Goal: Navigation & Orientation: Find specific page/section

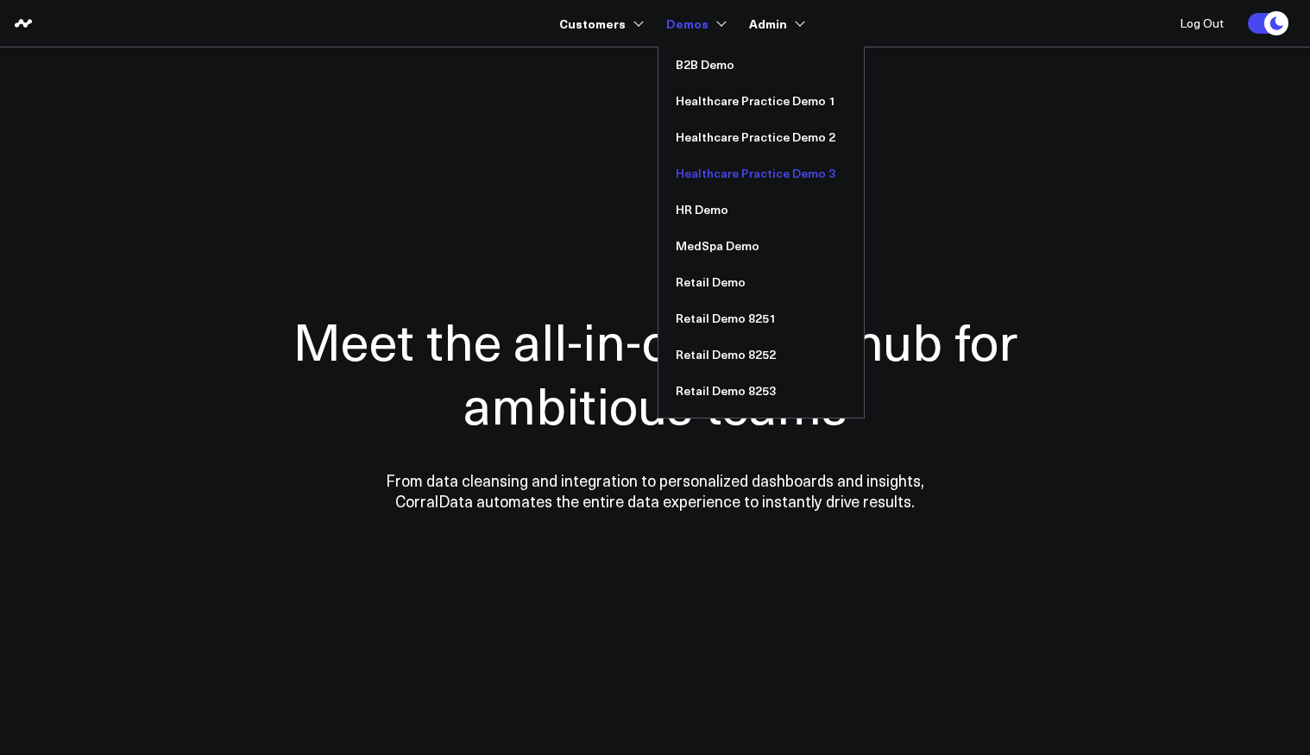
click at [704, 156] on link "Healthcare Practice Demo 3" at bounding box center [760, 173] width 205 height 36
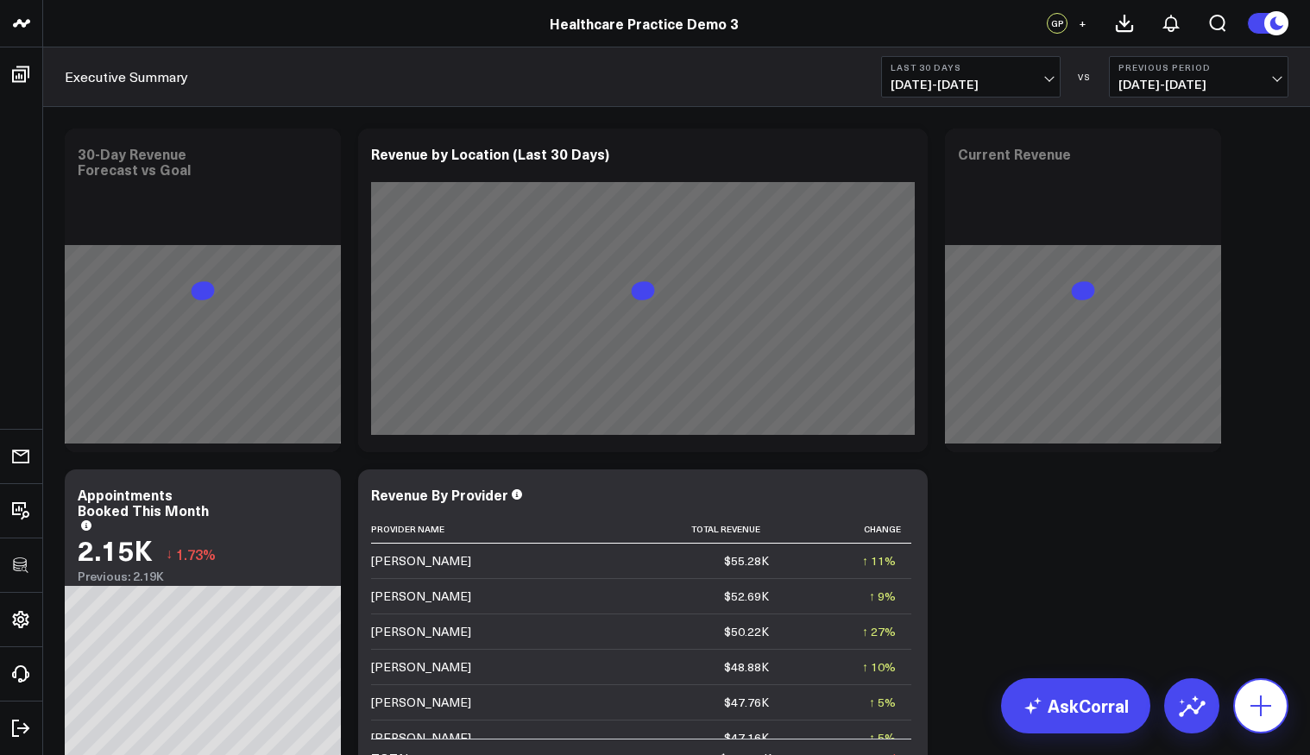
click at [1270, 703] on icon at bounding box center [1261, 706] width 28 height 28
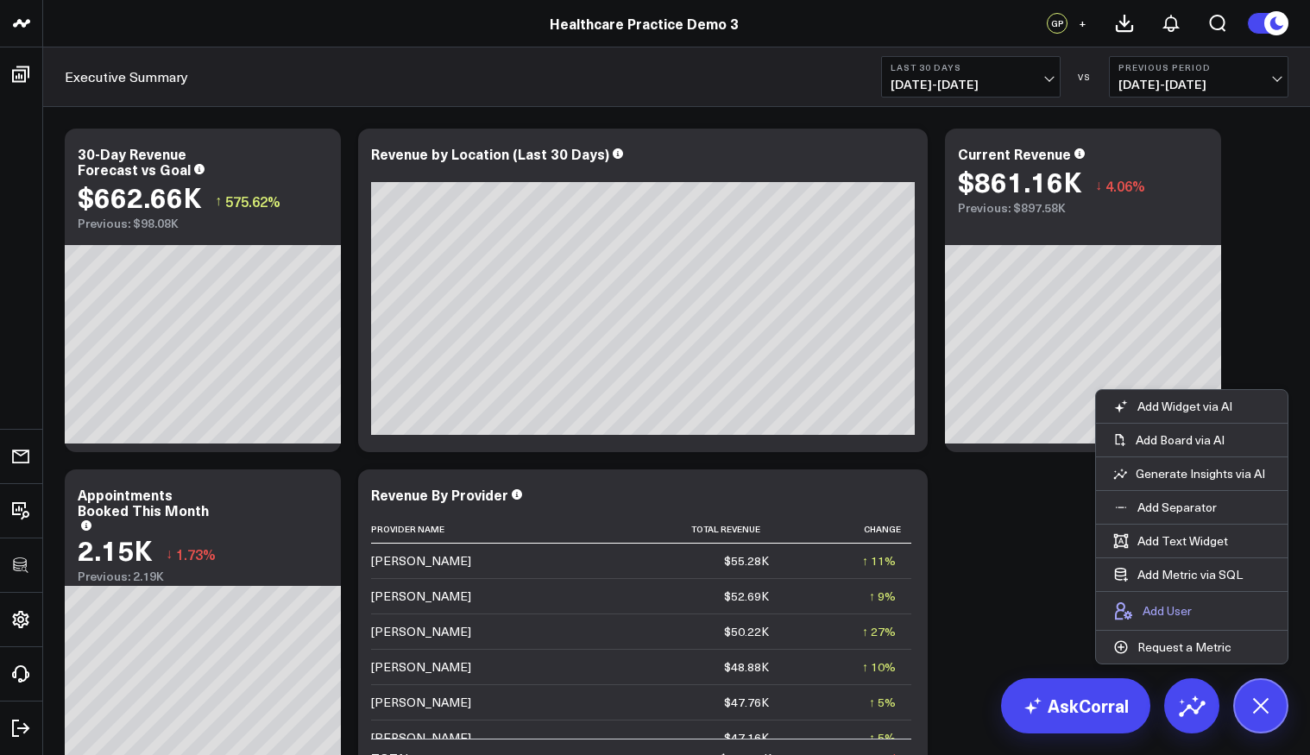
click at [1172, 605] on p "Add User" at bounding box center [1167, 611] width 49 height 16
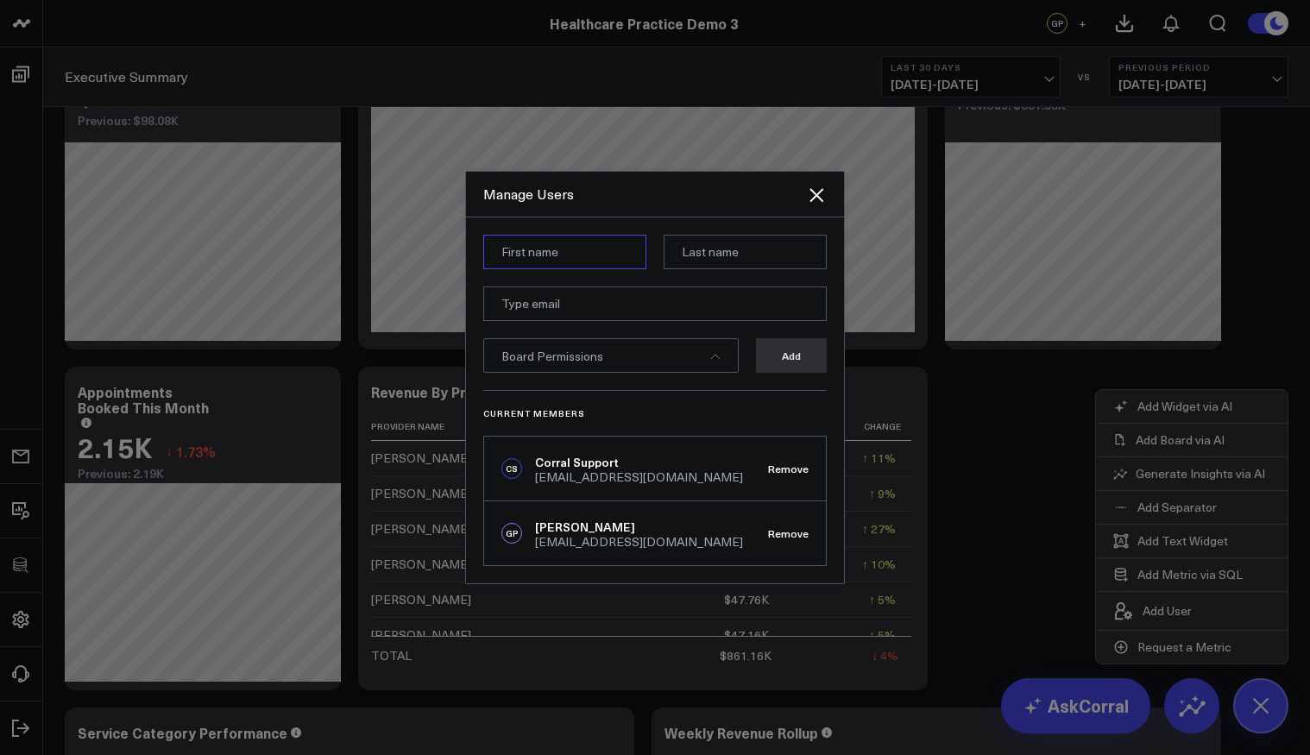
scroll to position [97, 0]
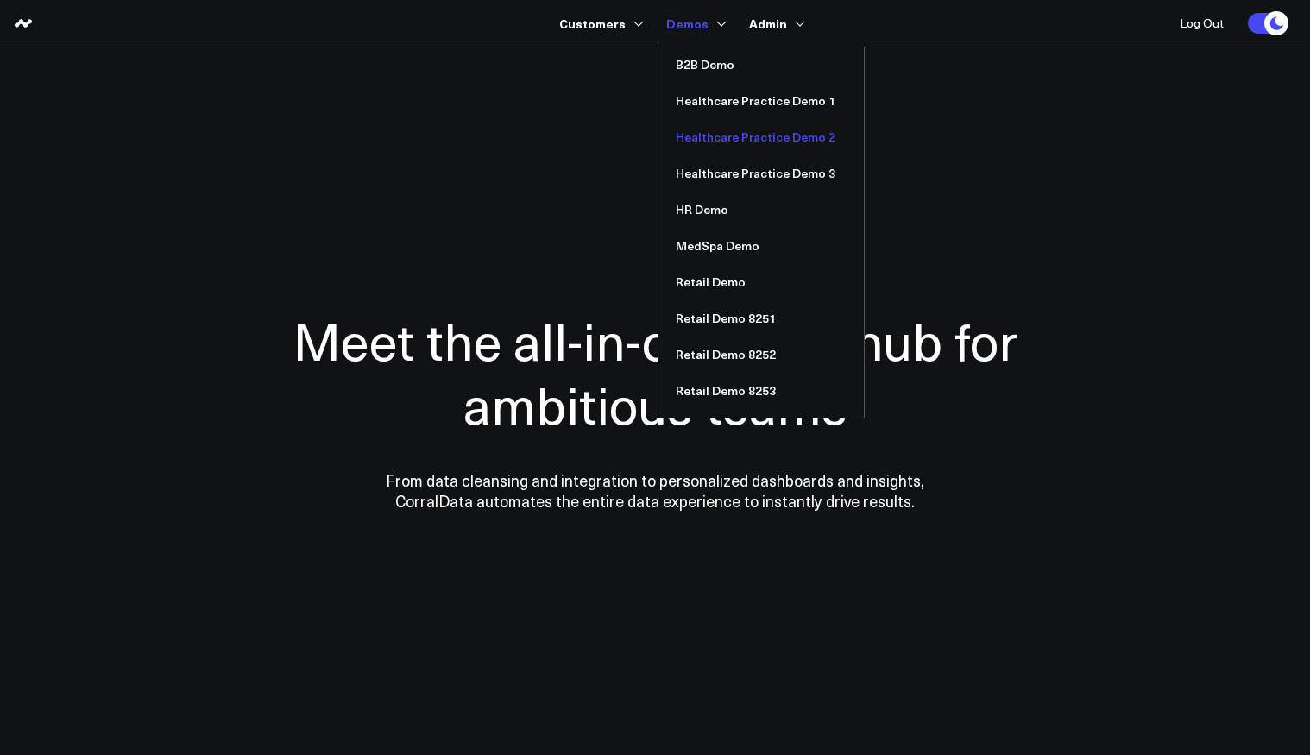
click at [687, 154] on link "Healthcare Practice Demo 2" at bounding box center [760, 137] width 205 height 36
